Goal: Task Accomplishment & Management: Use online tool/utility

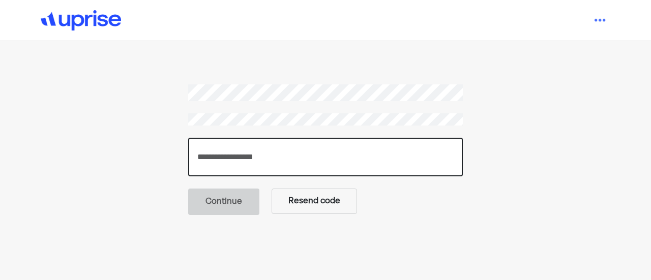
click at [296, 165] on input "number" at bounding box center [325, 157] width 275 height 39
paste input "******"
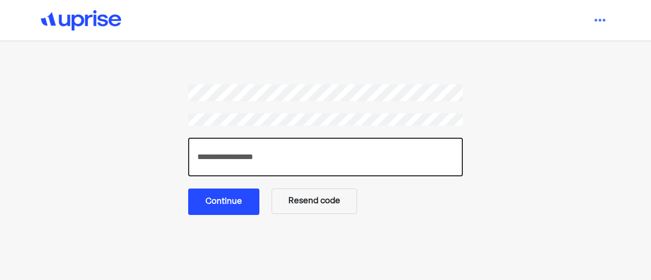
type input "******"
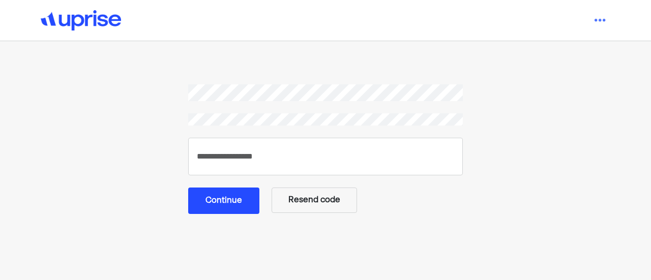
click at [226, 203] on button "Continue" at bounding box center [223, 201] width 71 height 26
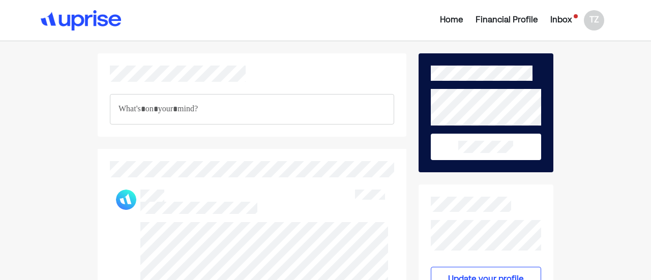
click at [554, 21] on div "Inbox" at bounding box center [560, 20] width 21 height 12
click at [560, 18] on div "Inbox" at bounding box center [560, 20] width 21 height 12
click at [562, 21] on div "Inbox" at bounding box center [560, 20] width 21 height 12
click at [507, 16] on div "Financial Profile" at bounding box center [507, 20] width 63 height 12
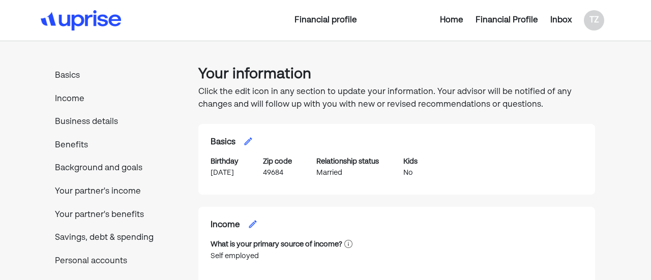
click at [542, 20] on div "Financial Profile" at bounding box center [507, 20] width 75 height 12
click at [560, 21] on div "Inbox" at bounding box center [560, 20] width 21 height 12
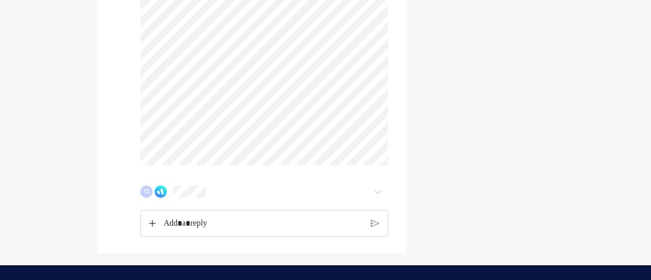
scroll to position [1210, 0]
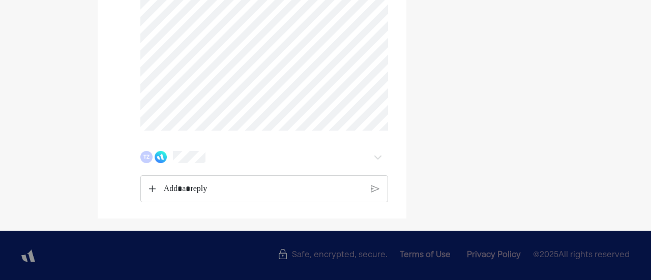
click at [374, 158] on img at bounding box center [378, 157] width 12 height 12
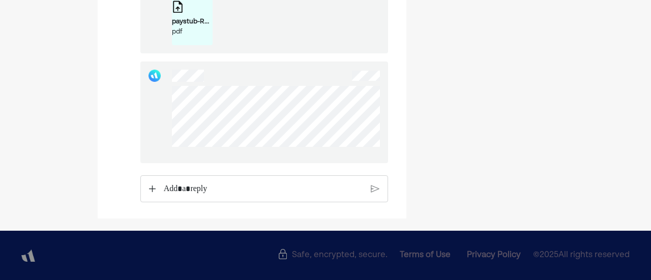
scroll to position [2073, 0]
